Goal: Task Accomplishment & Management: Use online tool/utility

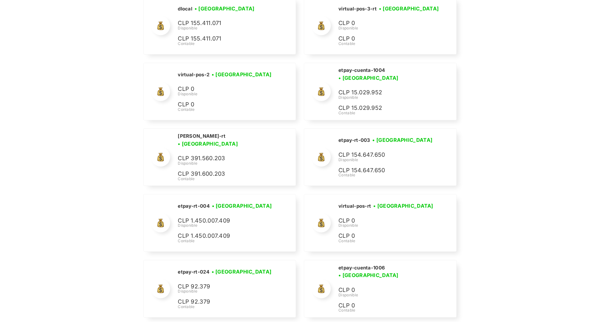
scroll to position [952, 0]
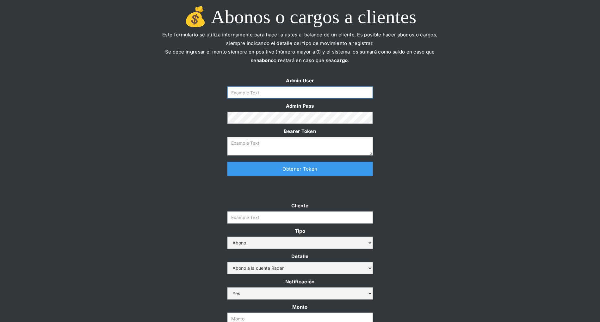
click at [294, 91] on input "Form" at bounding box center [300, 92] width 146 height 12
type input "[PERSON_NAME][EMAIL_ADDRESS][DOMAIN_NAME]"
click at [272, 175] on link "Obtener Token" at bounding box center [300, 169] width 146 height 14
click at [260, 211] on input "Cliente" at bounding box center [300, 217] width 146 height 12
paste input "Itaú Empresas 13/08/2025 15:26:45 Cliente: RADAR CHILE SPA (Amanda Jacobson) Cu…"
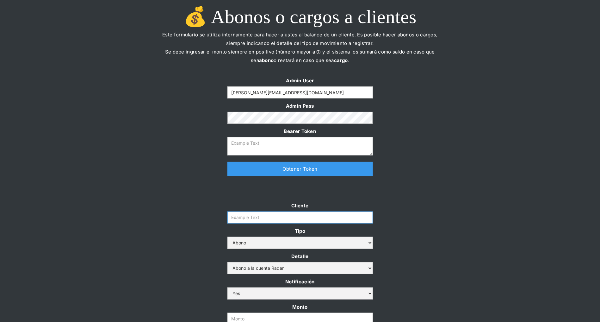
type input "Itaú Empresas 13/08/2025 15:26:45 Cliente: RADAR CHILE SPA (Amanda Jacobson) Cu…"
type textarea "eyJhbGciOiJSUzI1NiIsInR5cCI6IkpXVCJ9.eyJkYXRhIjp7ImlkIjoiZGFuaWVsYUBzb21vc3JhZG…"
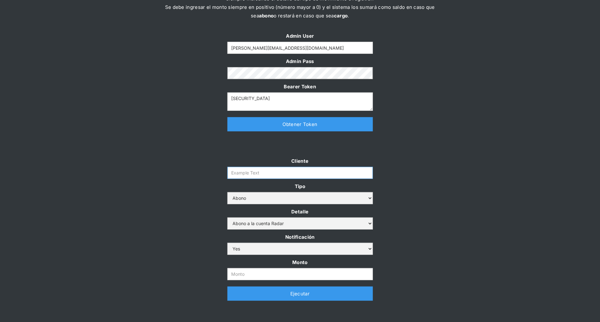
scroll to position [93, 0]
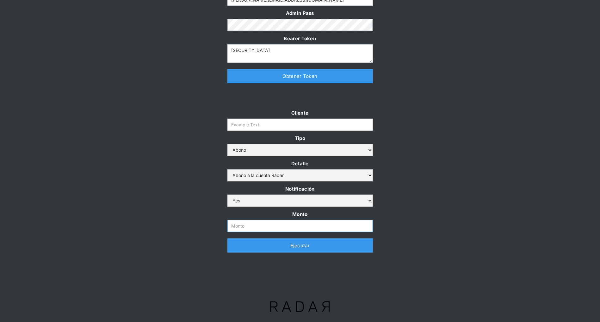
click at [253, 225] on input "Monto" at bounding box center [300, 226] width 146 height 12
paste input "$1,500,000,000"
type input "1.500.000.000"
click at [193, 183] on div "Cliente Tipo Abono Cargo Detalle Abono a la cuenta Radar Devolución por altos m…" at bounding box center [300, 184] width 600 height 150
click at [297, 119] on input "Cliente" at bounding box center [300, 125] width 146 height 12
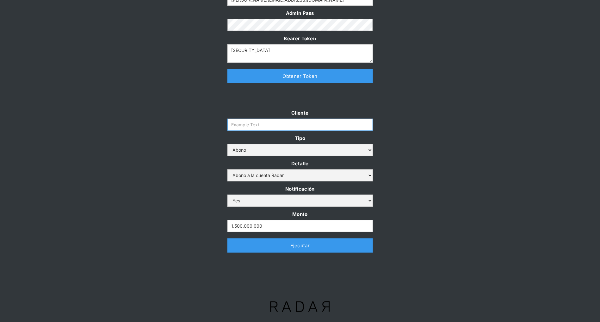
paste input "prontopaga"
type input "prontopaga"
click at [134, 137] on div "Cliente prontopaga Tipo Abono Cargo Detalle Abono a la cuenta Radar Devolución …" at bounding box center [300, 184] width 600 height 150
click at [238, 247] on link "Ejecutar" at bounding box center [300, 245] width 146 height 14
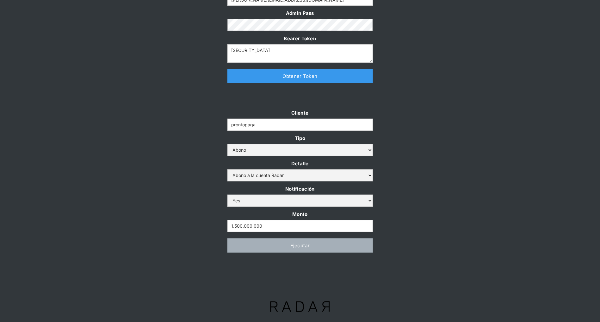
scroll to position [0, 0]
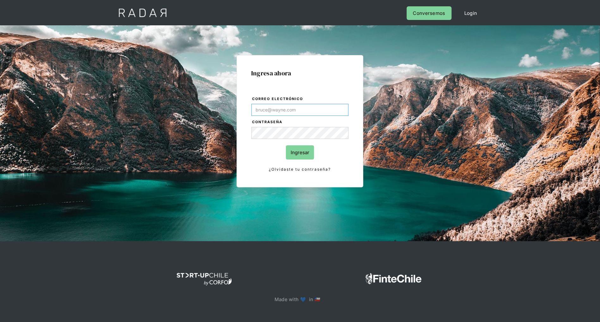
type input "daniela@somosradar.com"
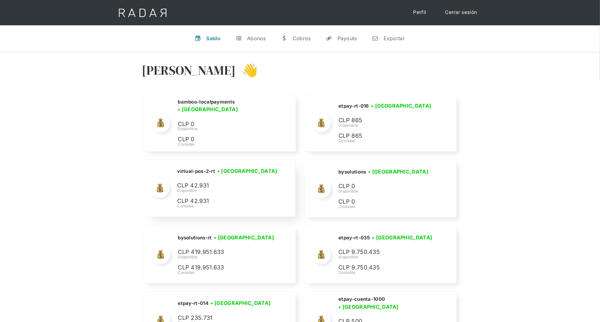
scroll to position [2700, 0]
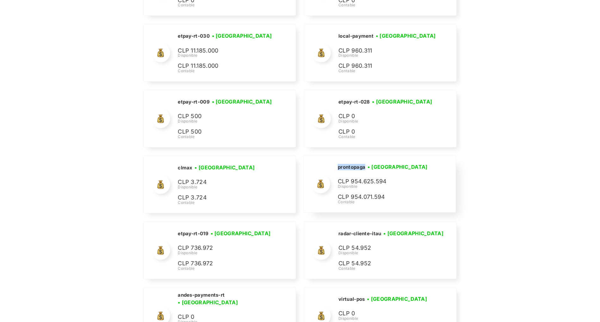
drag, startPoint x: 366, startPoint y: 160, endPoint x: 339, endPoint y: 160, distance: 26.3
click at [0, 0] on div "prontopaga • [GEOGRAPHIC_DATA] • Desconectada" at bounding box center [0, 0] width 0 height 0
copy h2 "prontopaga"
